Goal: Transaction & Acquisition: Register for event/course

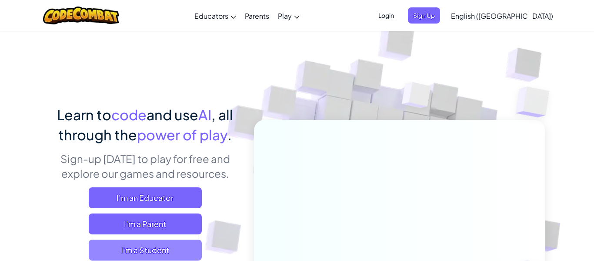
click at [156, 250] on span "I'm a Student" at bounding box center [145, 249] width 113 height 21
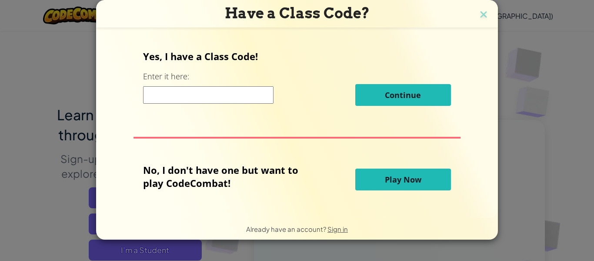
click at [248, 101] on input at bounding box center [208, 94] width 130 height 17
type input "PushSpaceHome"
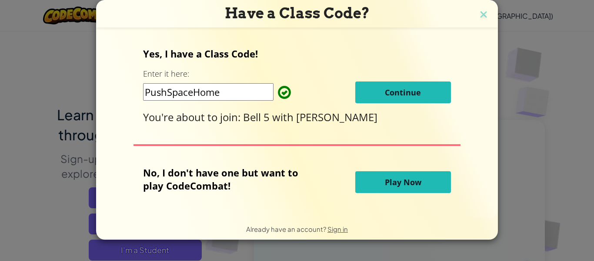
click at [406, 93] on span "Continue" at bounding box center [403, 92] width 36 height 10
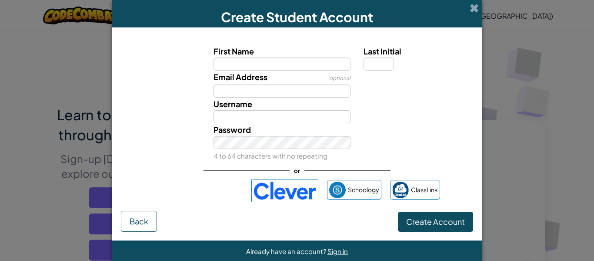
click at [406, 93] on div "Email Address optional" at bounding box center [297, 83] width 361 height 27
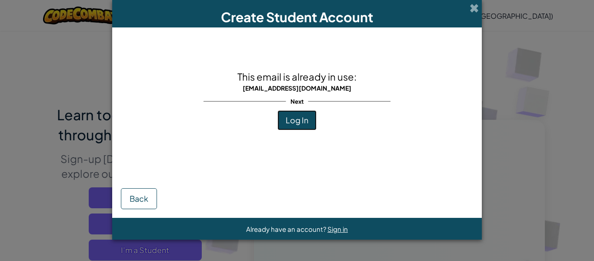
click at [301, 123] on span "Log In" at bounding box center [297, 120] width 23 height 10
